Goal: Transaction & Acquisition: Purchase product/service

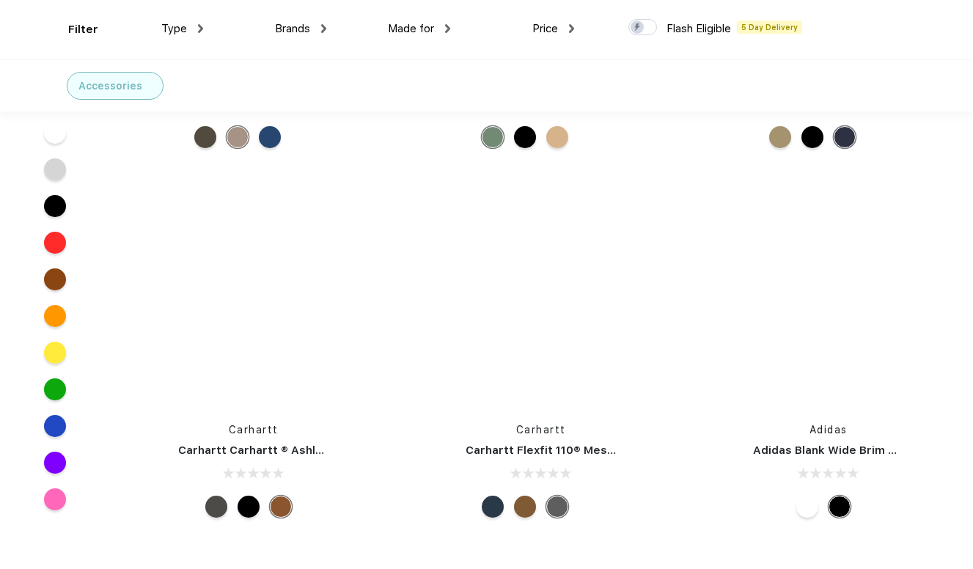
scroll to position [12511, 0]
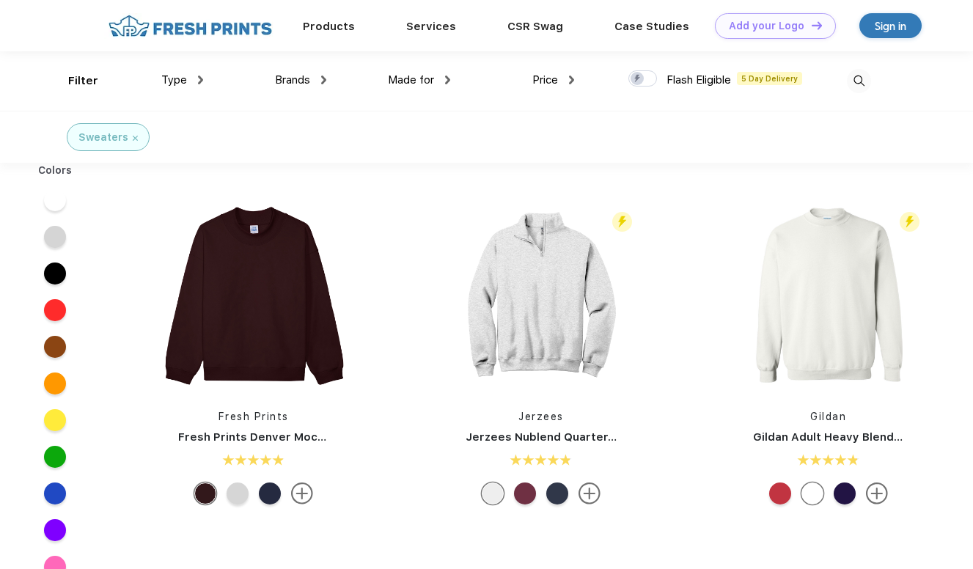
click at [445, 79] on img at bounding box center [447, 80] width 5 height 9
click at [270, 491] on div at bounding box center [270, 493] width 22 height 22
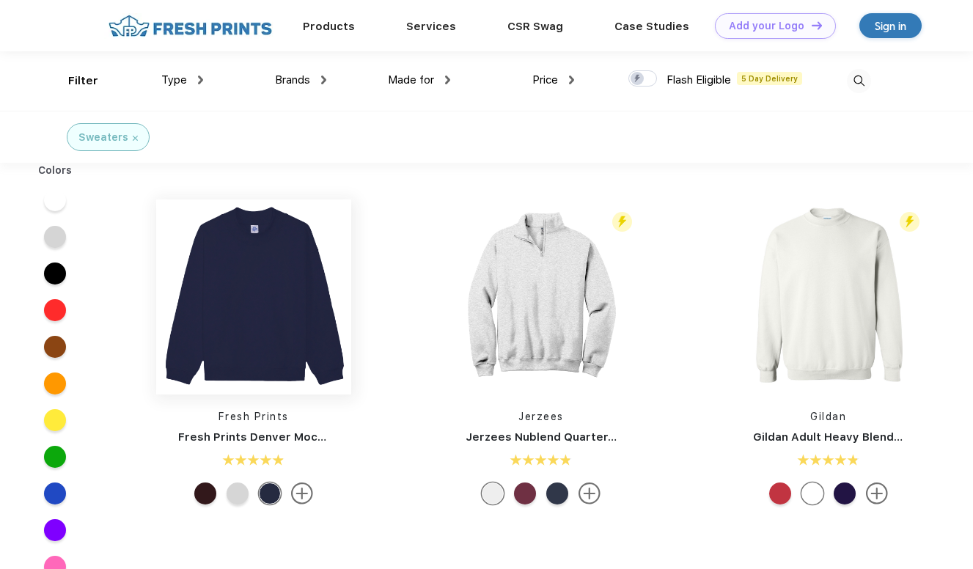
click at [247, 339] on img at bounding box center [253, 296] width 195 height 195
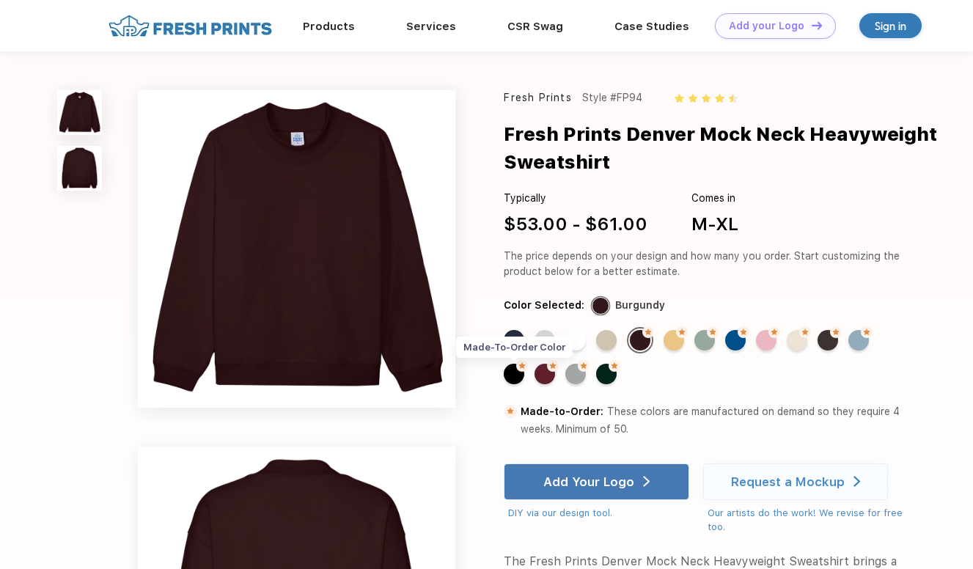
click at [510, 373] on div "Made-to-Order Color" at bounding box center [514, 374] width 21 height 21
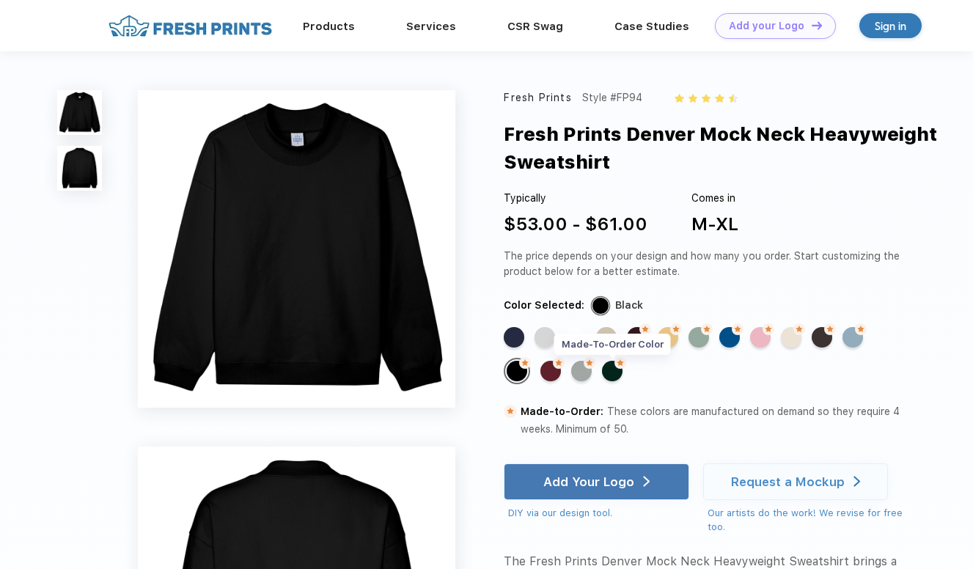
click at [615, 375] on div "Made-to-Order Color" at bounding box center [612, 371] width 21 height 21
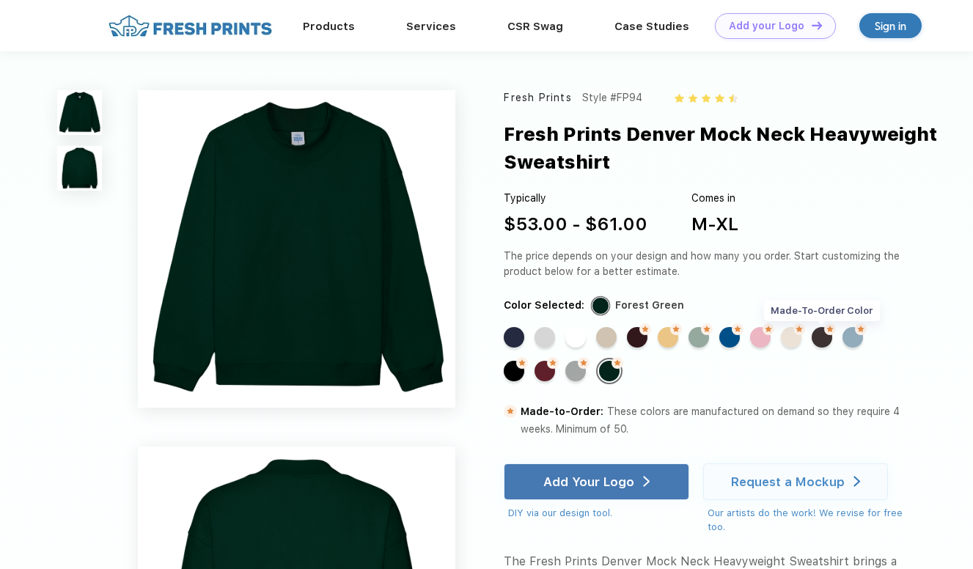
click at [823, 345] on div "Made-to-Order Color" at bounding box center [822, 337] width 21 height 21
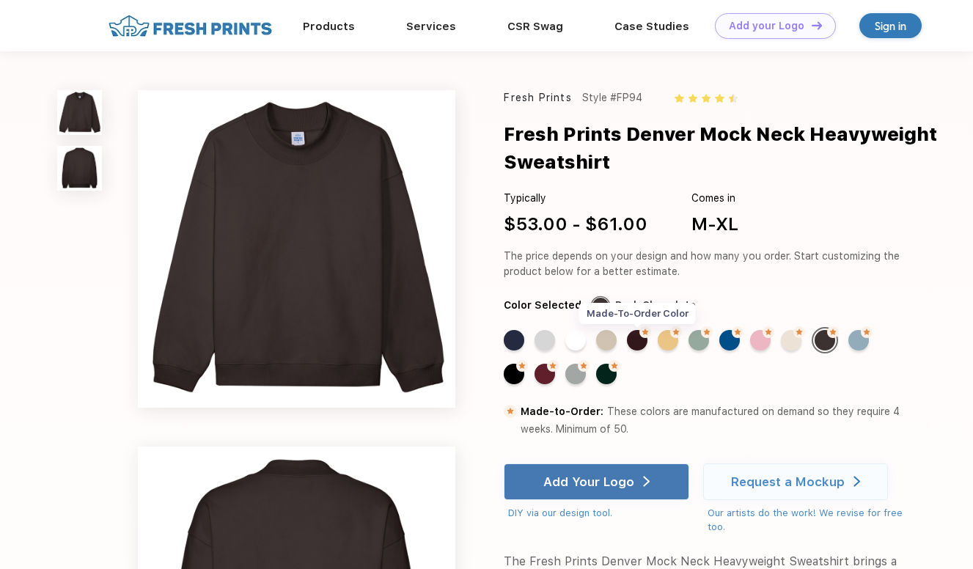
click at [635, 347] on div "Made-to-Order Color" at bounding box center [637, 340] width 21 height 21
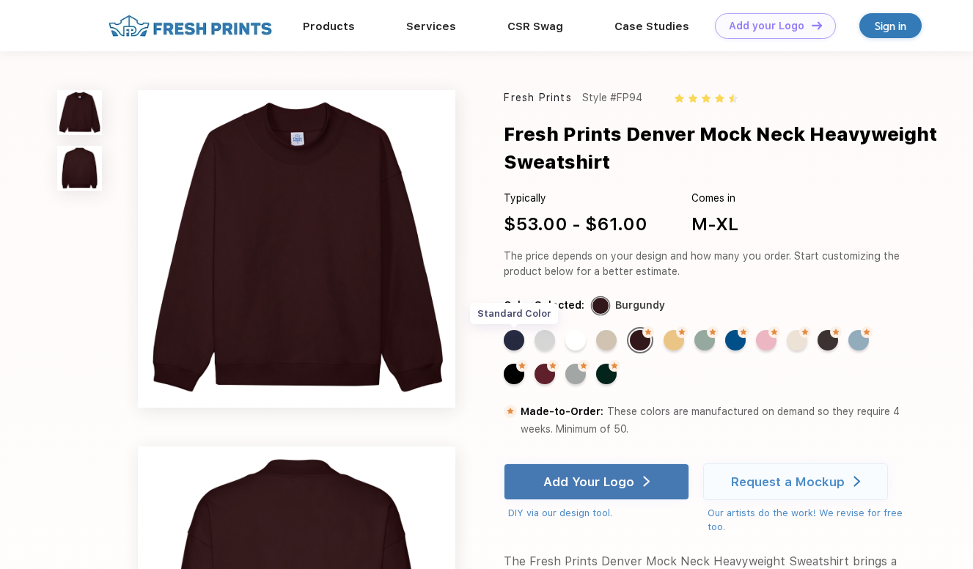
click at [512, 344] on div "Standard Color" at bounding box center [514, 340] width 21 height 21
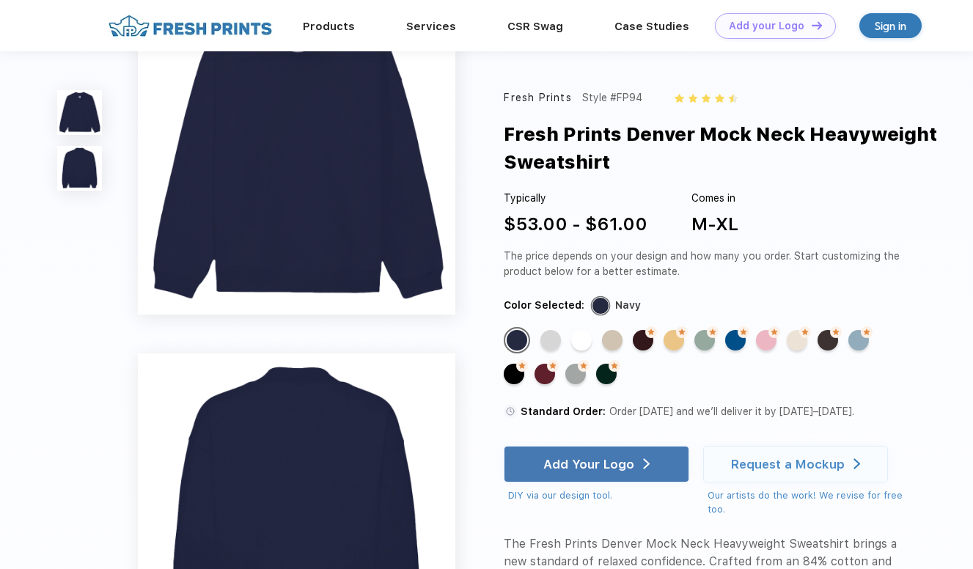
scroll to position [42, 0]
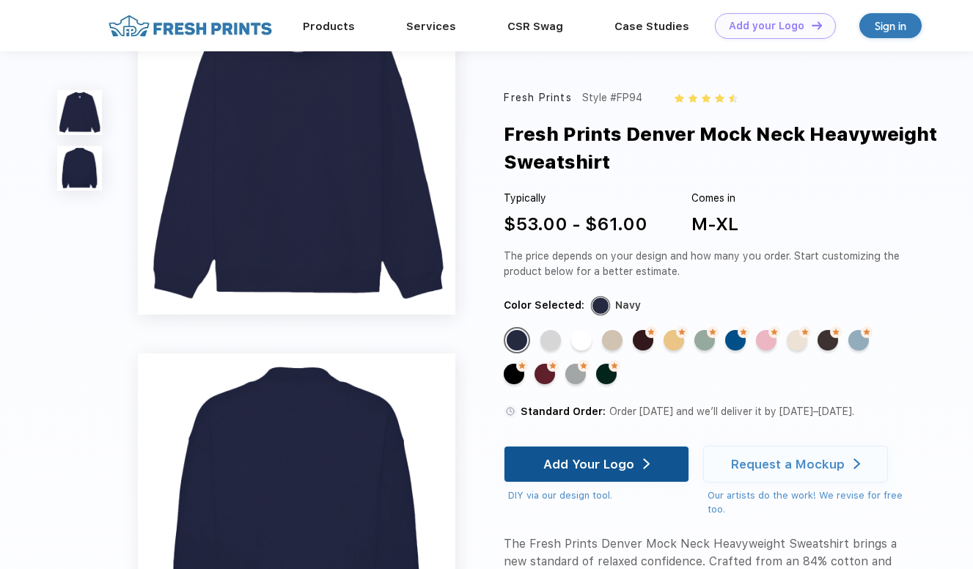
click at [602, 474] on div "Add Your Logo" at bounding box center [596, 464] width 106 height 35
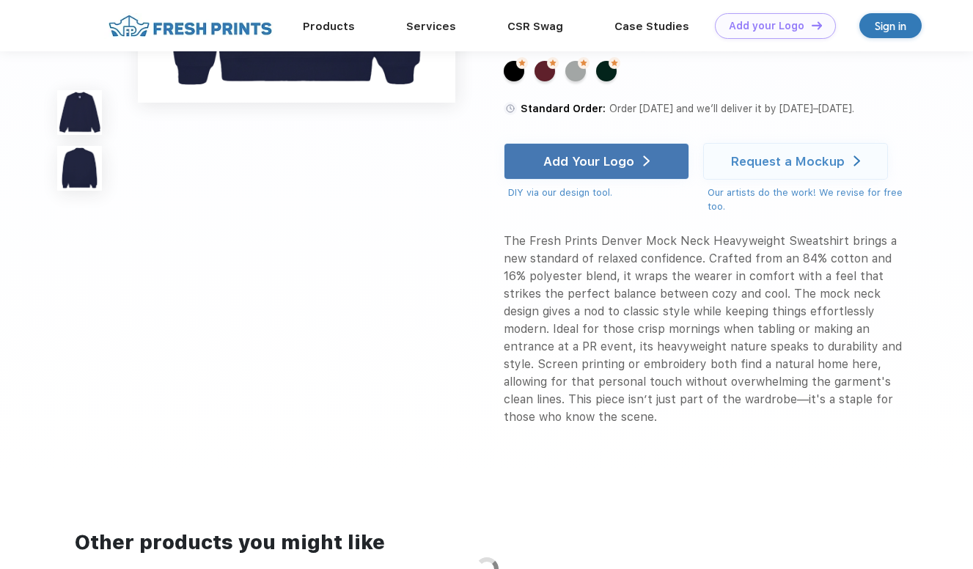
scroll to position [403, 0]
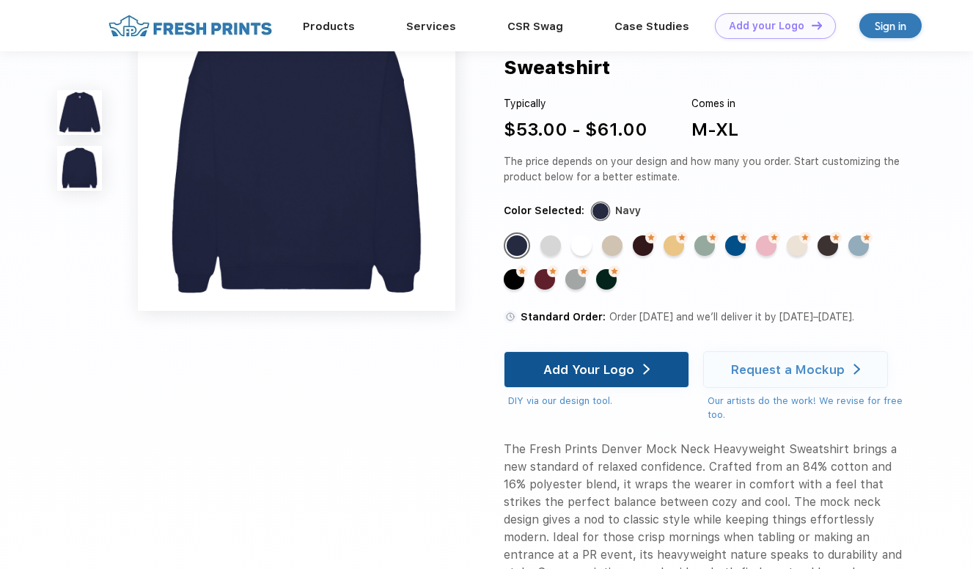
click at [629, 364] on div "Add Your Logo" at bounding box center [588, 368] width 91 height 15
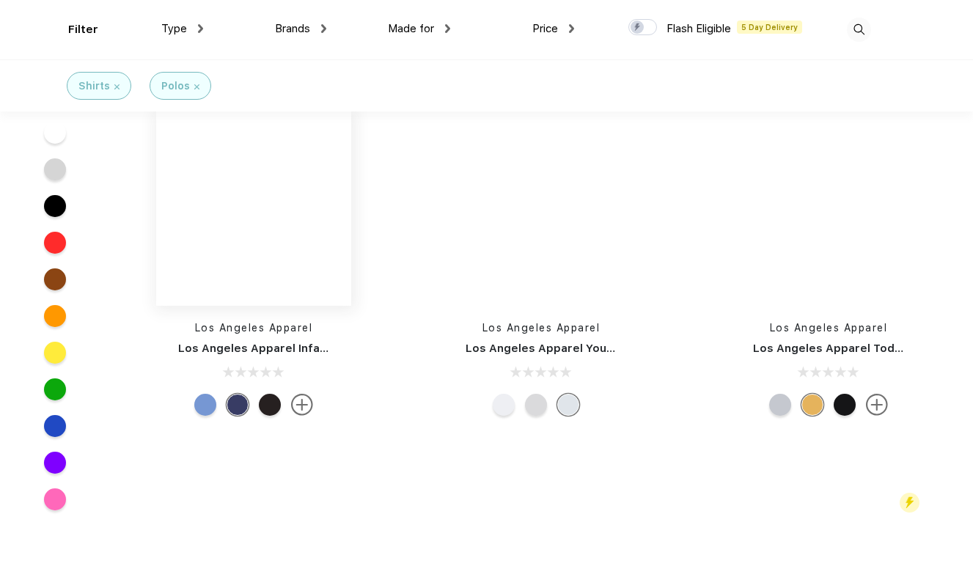
scroll to position [30276, 0]
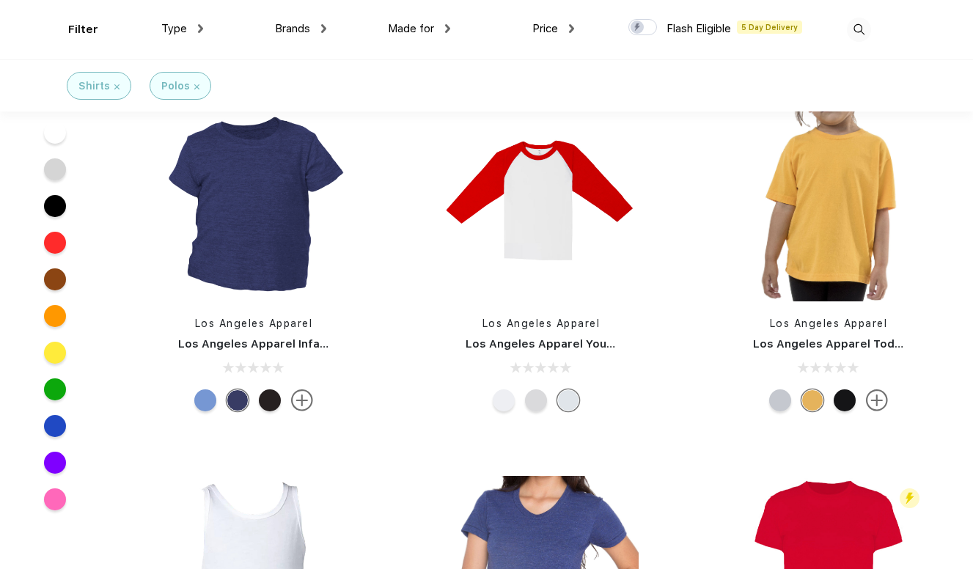
click at [531, 389] on div at bounding box center [536, 400] width 22 height 22
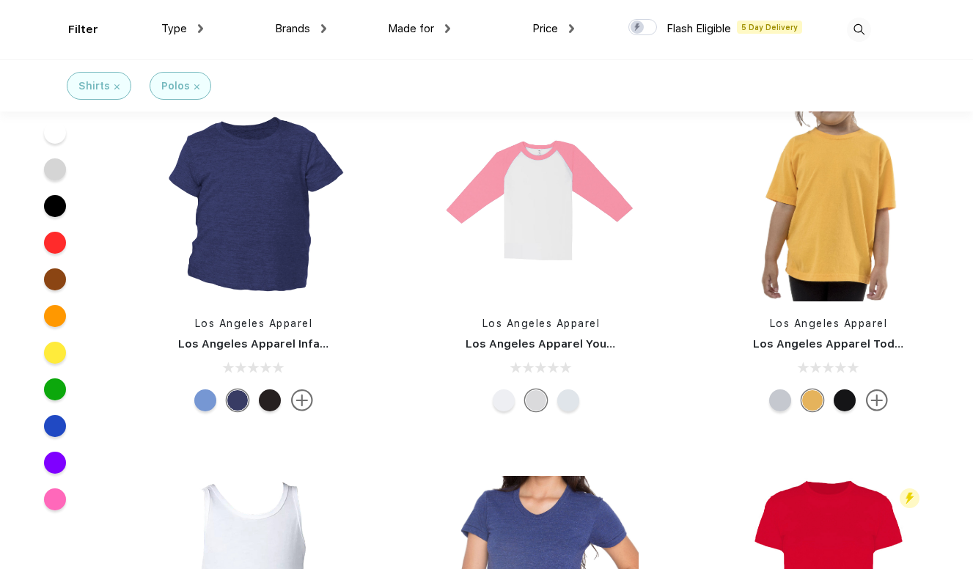
click at [505, 389] on div at bounding box center [504, 400] width 22 height 22
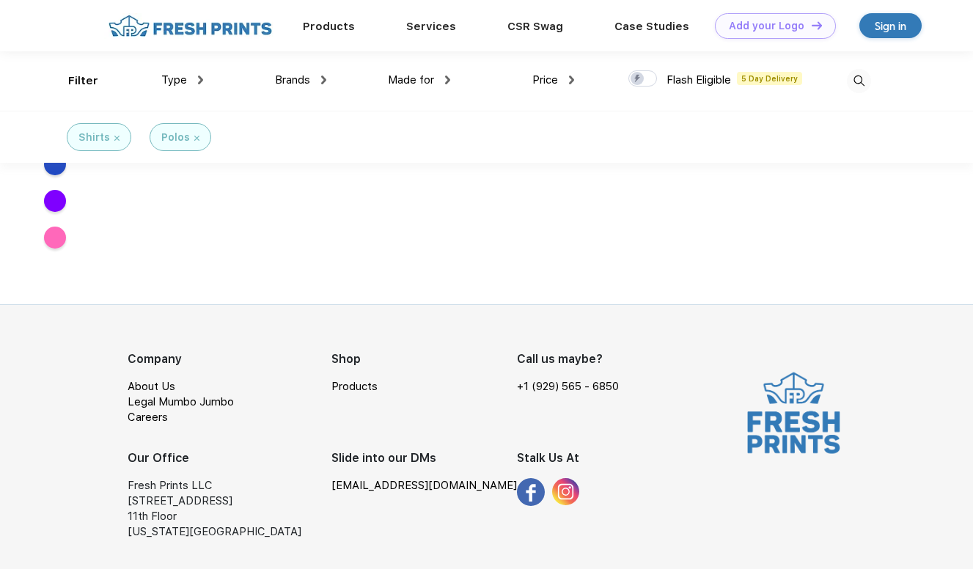
scroll to position [53395, 0]
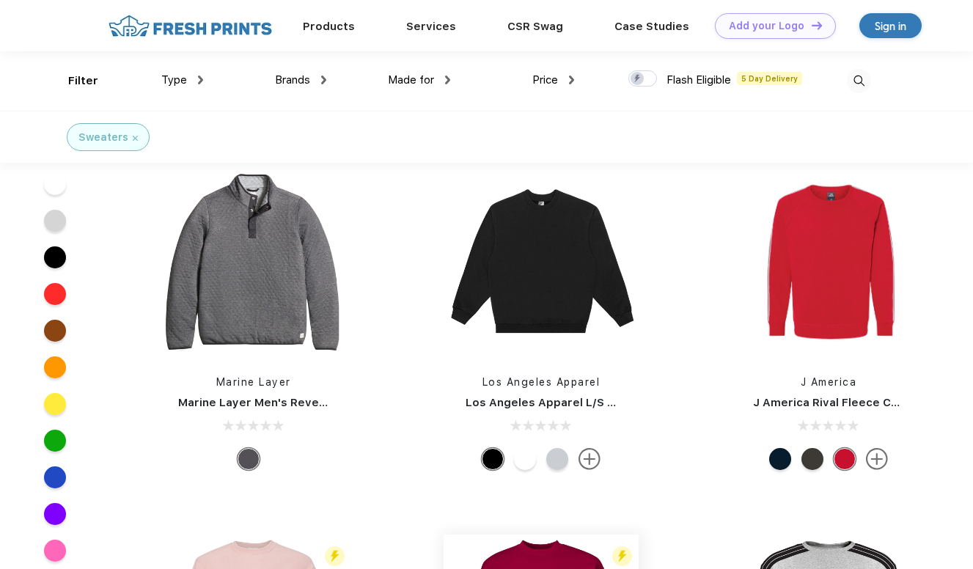
scroll to position [2824, 0]
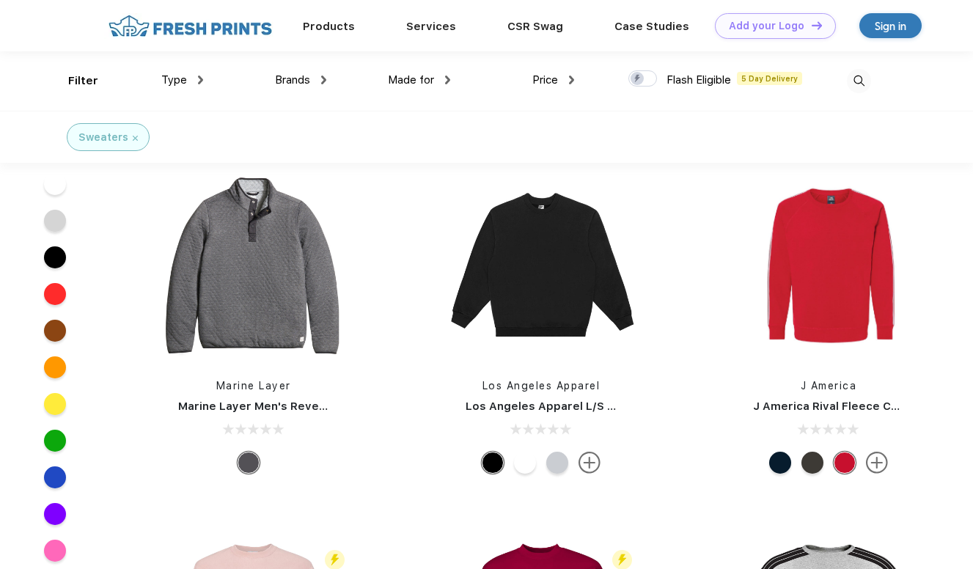
click at [781, 462] on div at bounding box center [780, 463] width 22 height 22
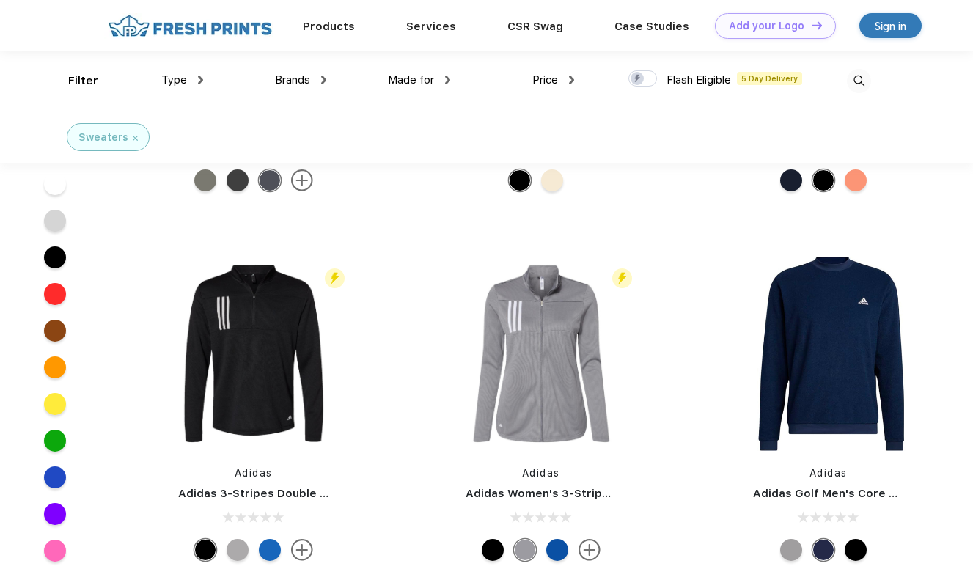
scroll to position [15451, 0]
